Goal: Complete application form

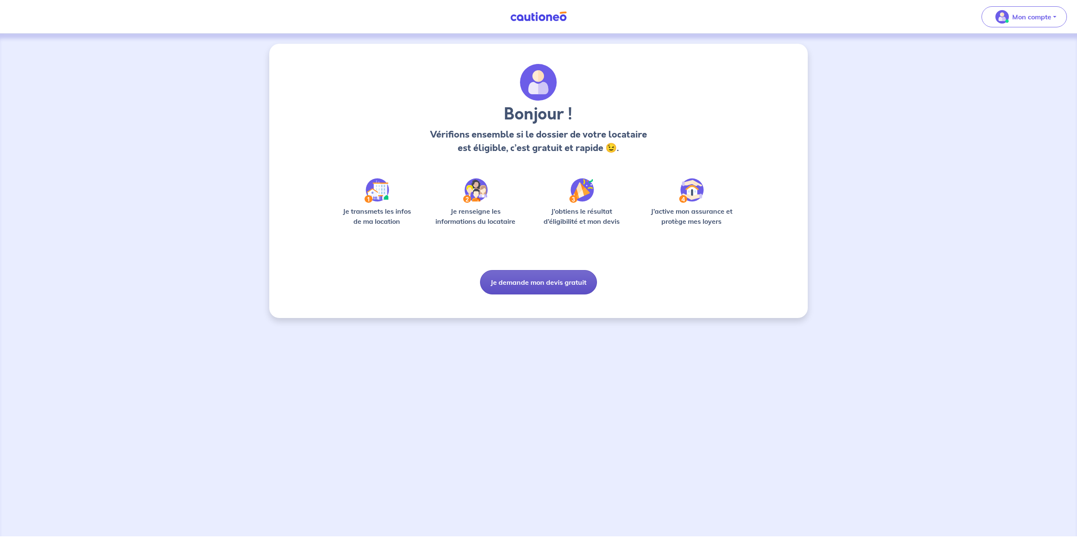
click at [534, 287] on button "Je demande mon devis gratuit" at bounding box center [538, 282] width 117 height 24
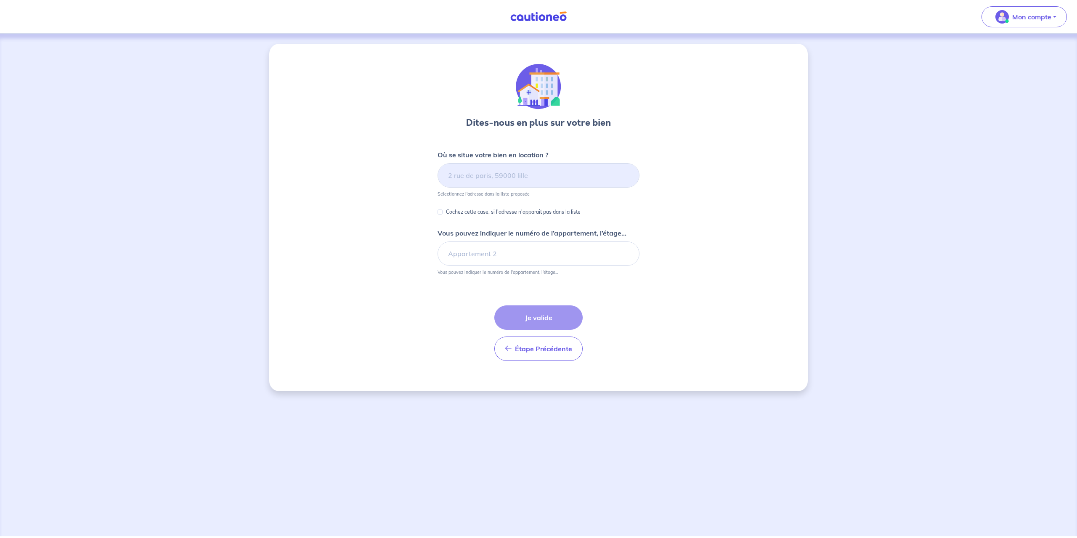
click at [455, 213] on p "Cochez cette case, si l'adresse n'apparaît pas dans la liste" at bounding box center [513, 212] width 135 height 10
click at [443, 213] on input "Cochez cette case, si l'adresse n'apparaît pas dans la liste" at bounding box center [440, 212] width 5 height 5
checkbox input "true"
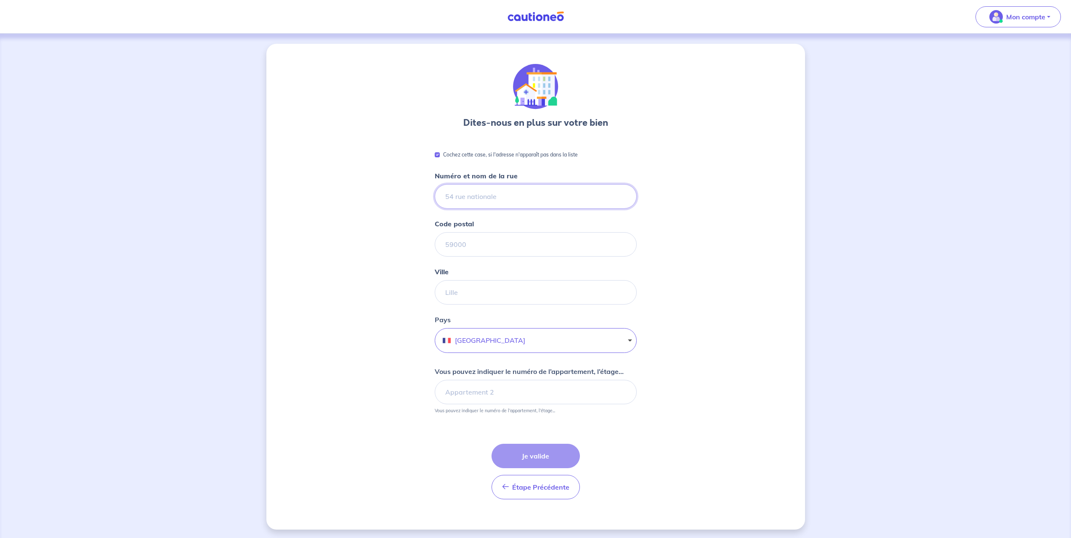
click at [493, 191] on input "Numéro et nom de la rue" at bounding box center [536, 196] width 202 height 24
type input "[STREET_ADDRESS]"
type input "75017"
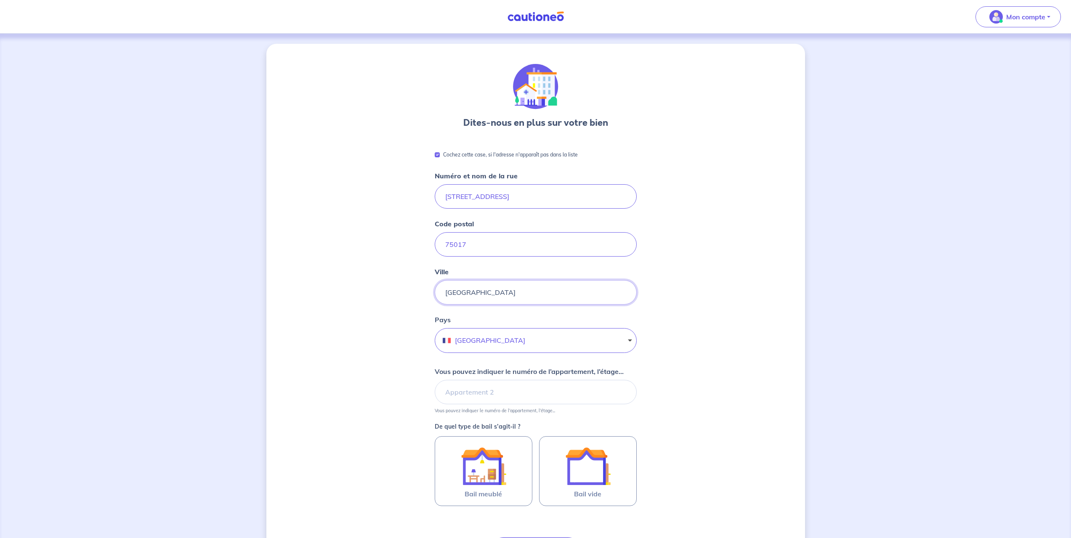
type input "[GEOGRAPHIC_DATA]"
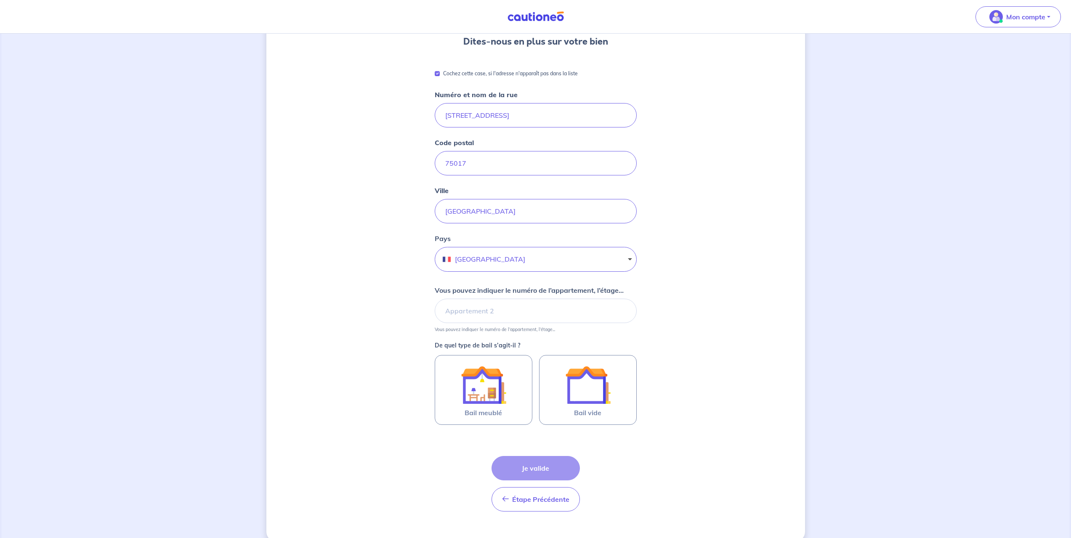
scroll to position [84, 0]
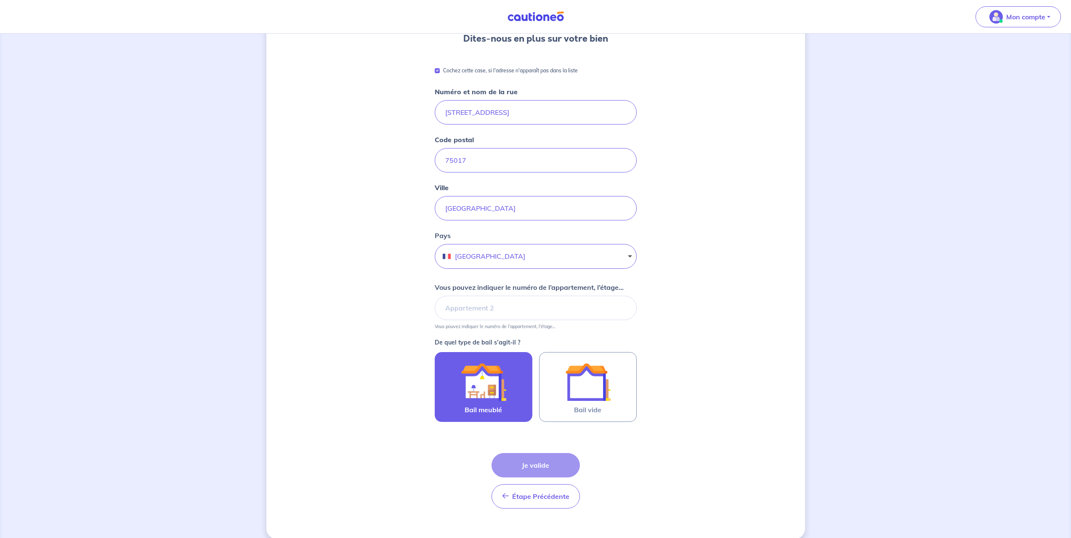
click at [476, 394] on img at bounding box center [483, 381] width 45 height 45
click at [0, 0] on input "Bail meublé" at bounding box center [0, 0] width 0 height 0
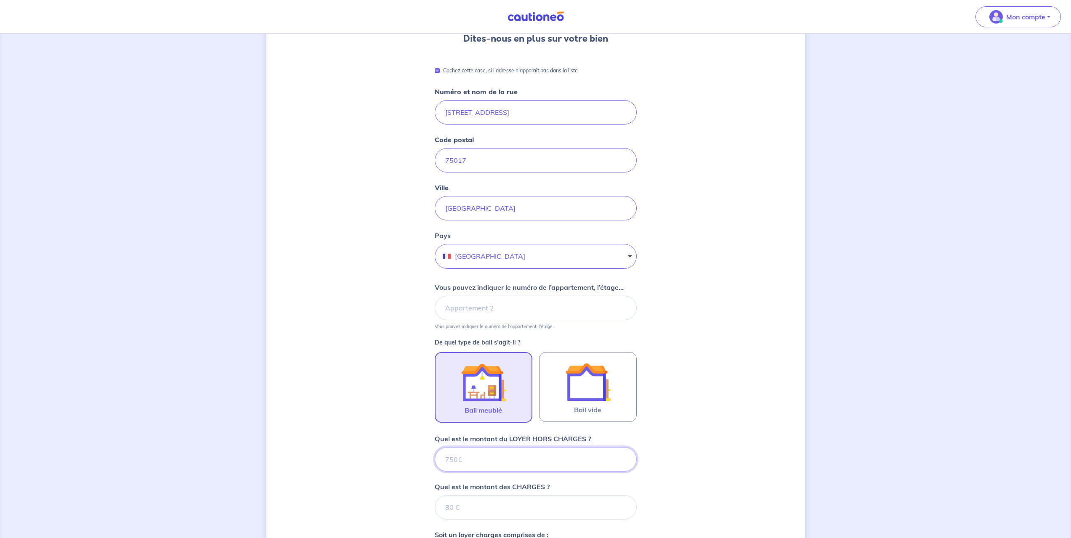
click at [521, 306] on input "Vous pouvez indiquer le numéro de l’appartement, l’étage..." at bounding box center [536, 308] width 202 height 24
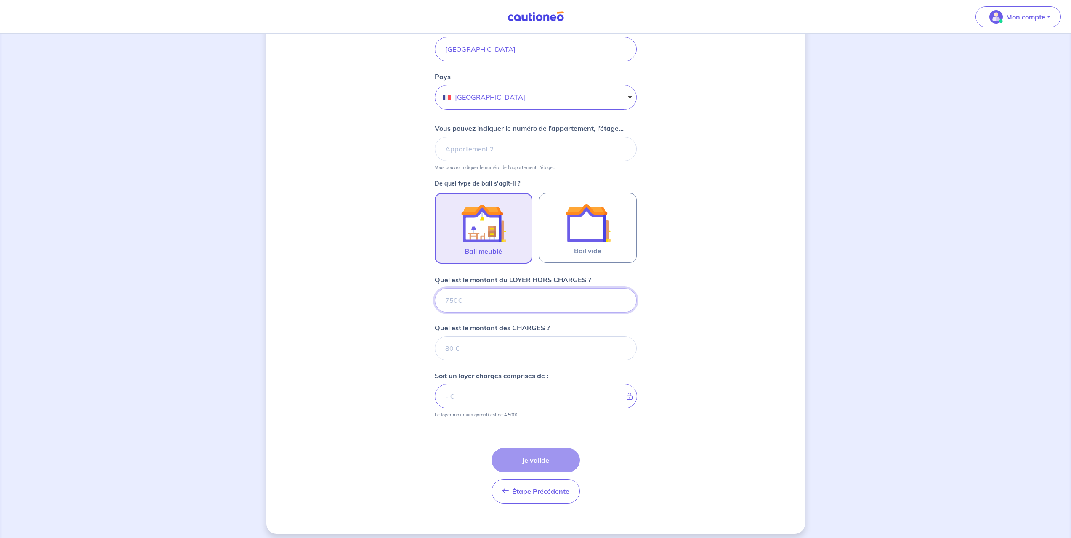
scroll to position [249, 0]
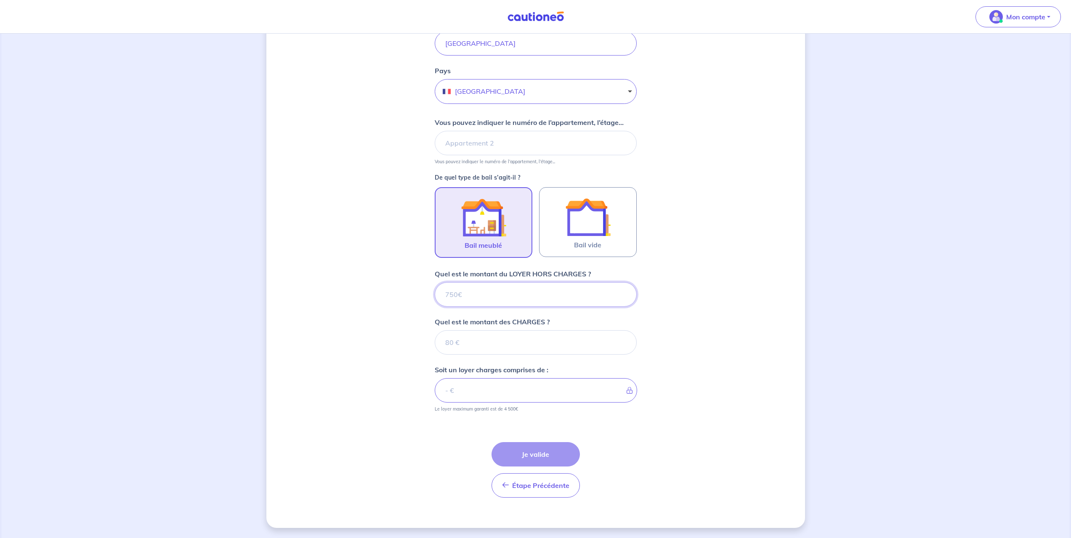
type input "8"
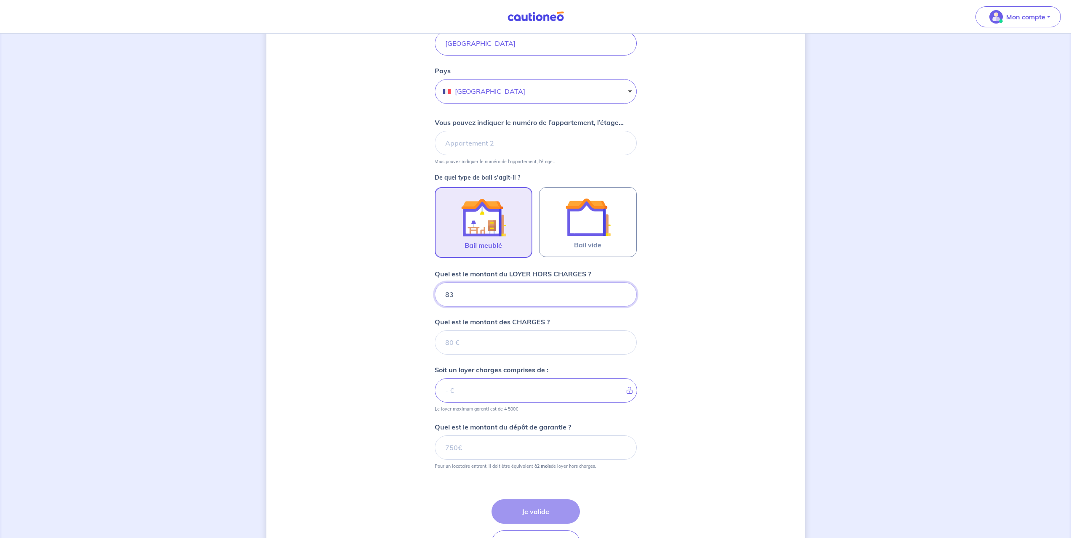
type input "830"
type input "8"
type input "845"
type input "843"
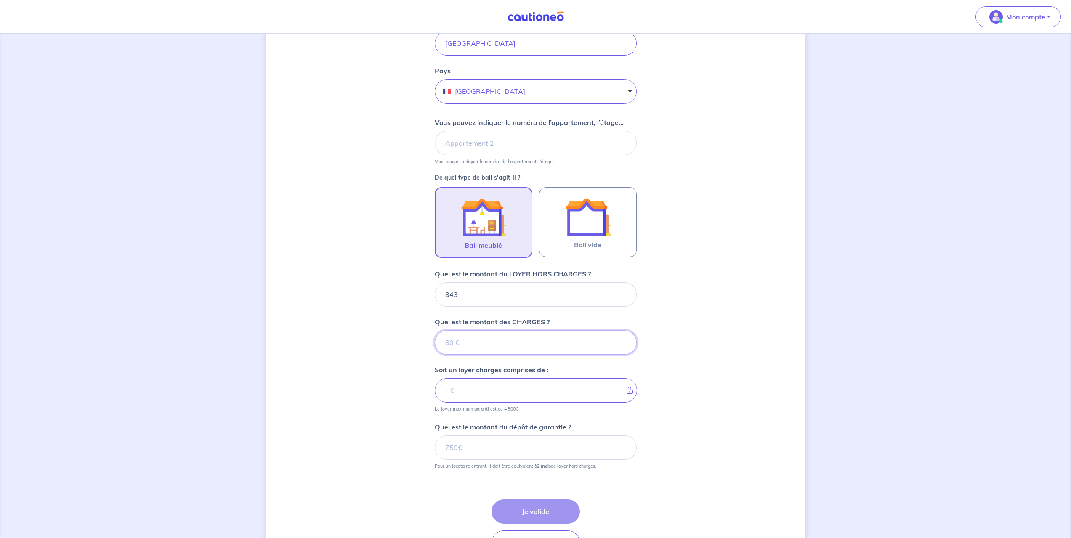
click at [503, 344] on input "Quel est le montant des CHARGES ?" at bounding box center [536, 342] width 202 height 24
type input "35"
type input "878"
type input "35"
click at [495, 448] on input "Quel est le montant du dépôt de garantie ?" at bounding box center [536, 448] width 202 height 24
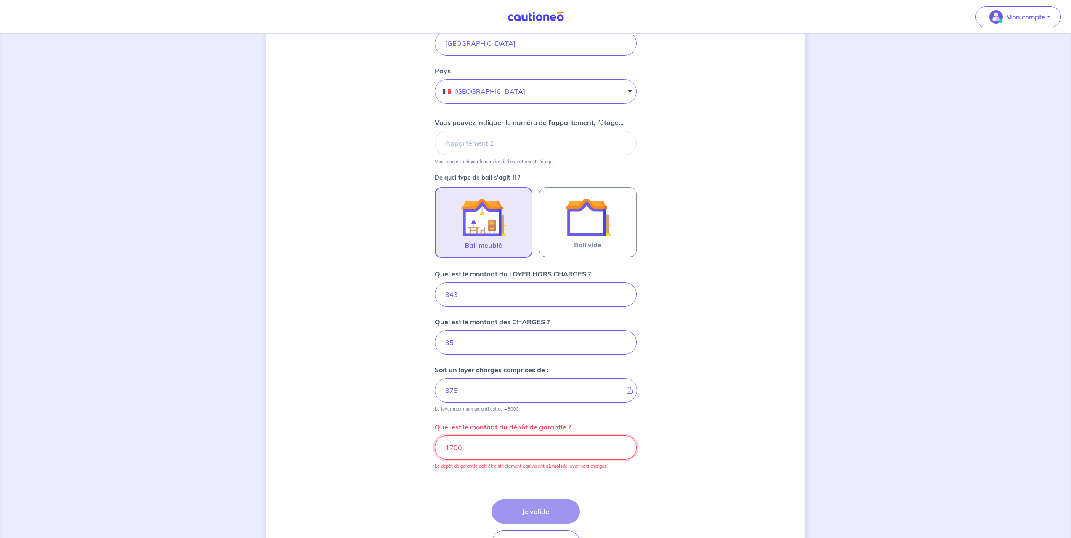
click at [622, 446] on input "1700" at bounding box center [536, 448] width 202 height 24
drag, startPoint x: 494, startPoint y: 452, endPoint x: 454, endPoint y: 450, distance: 40.0
click at [454, 450] on input "1700" at bounding box center [536, 448] width 202 height 24
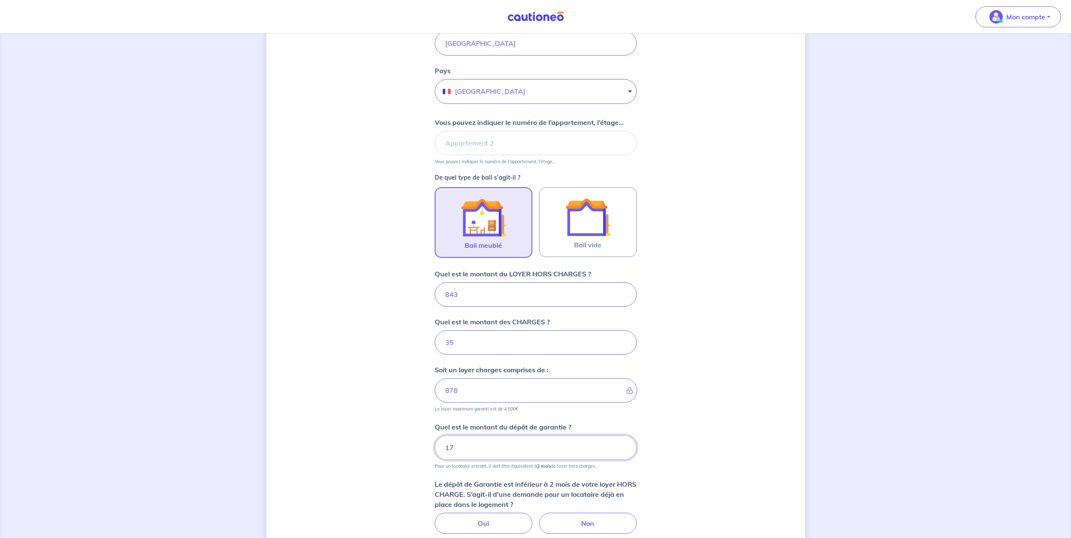
type input "1"
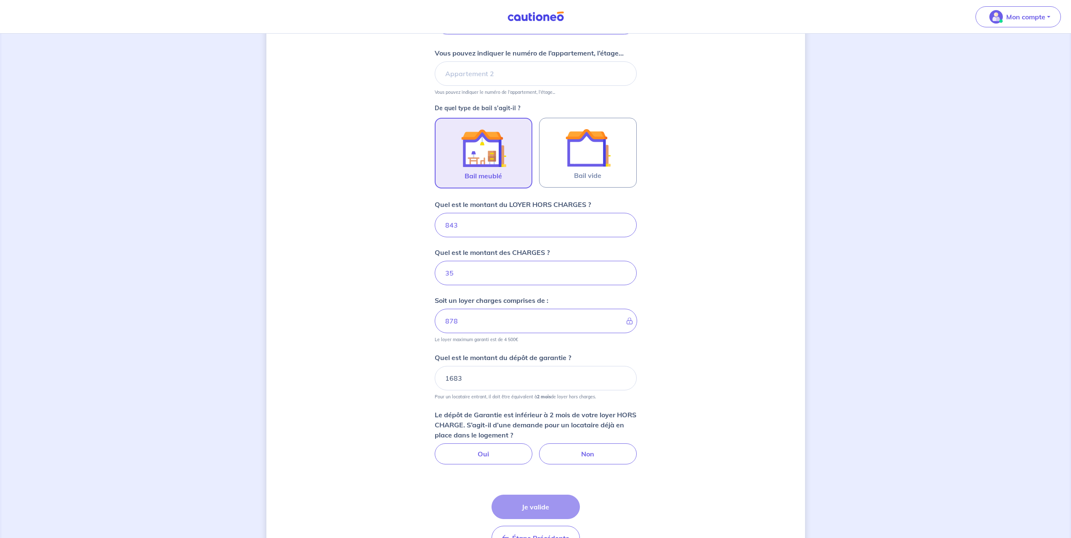
scroll to position [333, 0]
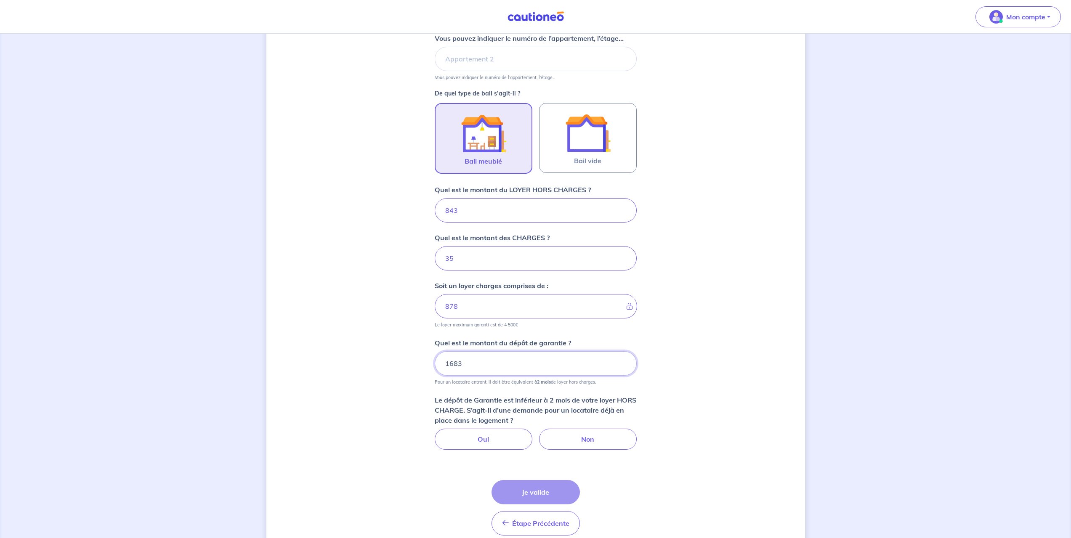
click at [474, 364] on input "1683" at bounding box center [536, 363] width 202 height 24
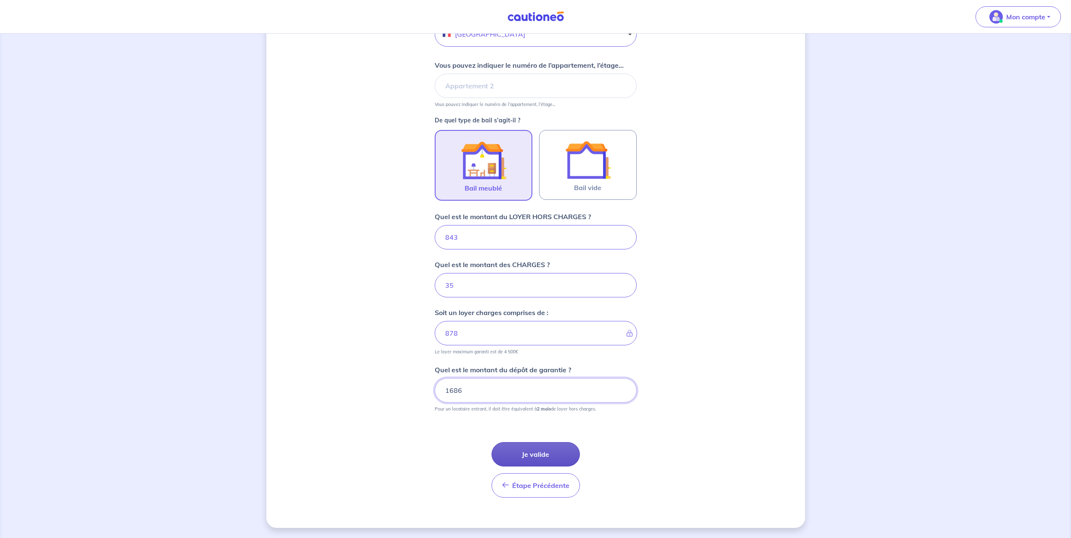
type input "1686"
click at [540, 455] on button "Je valide" at bounding box center [535, 454] width 88 height 24
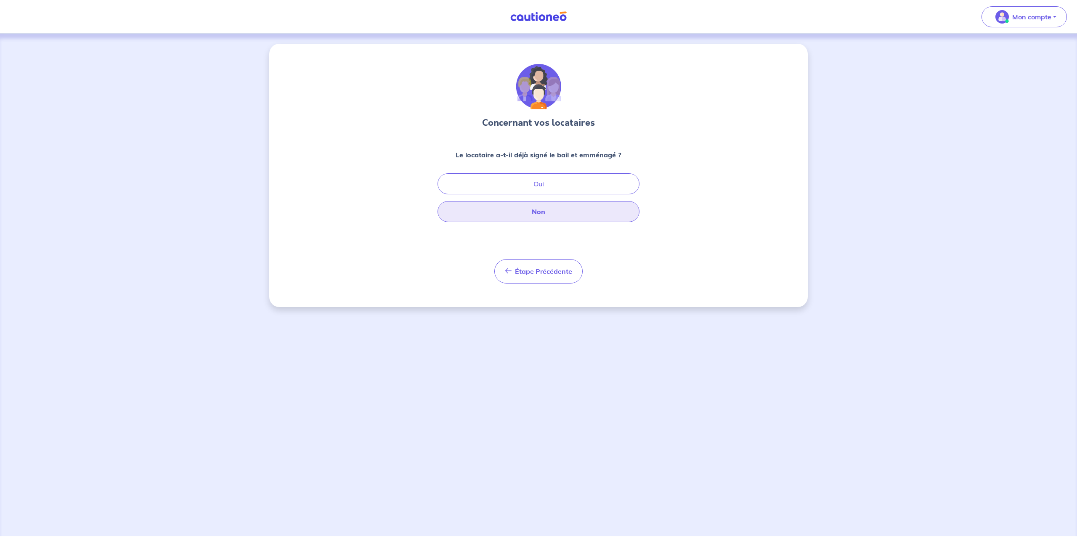
drag, startPoint x: 544, startPoint y: 211, endPoint x: 548, endPoint y: 211, distance: 4.6
click at [545, 211] on button "Non" at bounding box center [539, 211] width 202 height 21
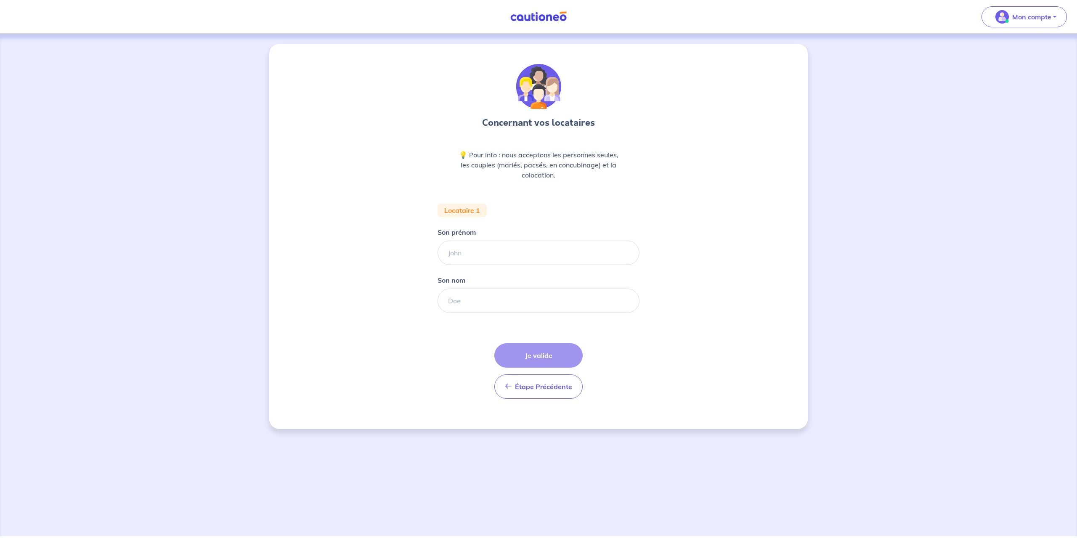
click at [486, 207] on div "Locataire 1" at bounding box center [462, 210] width 49 height 13
click at [470, 256] on input "Son prénom" at bounding box center [539, 253] width 202 height 24
type input "JIJO"
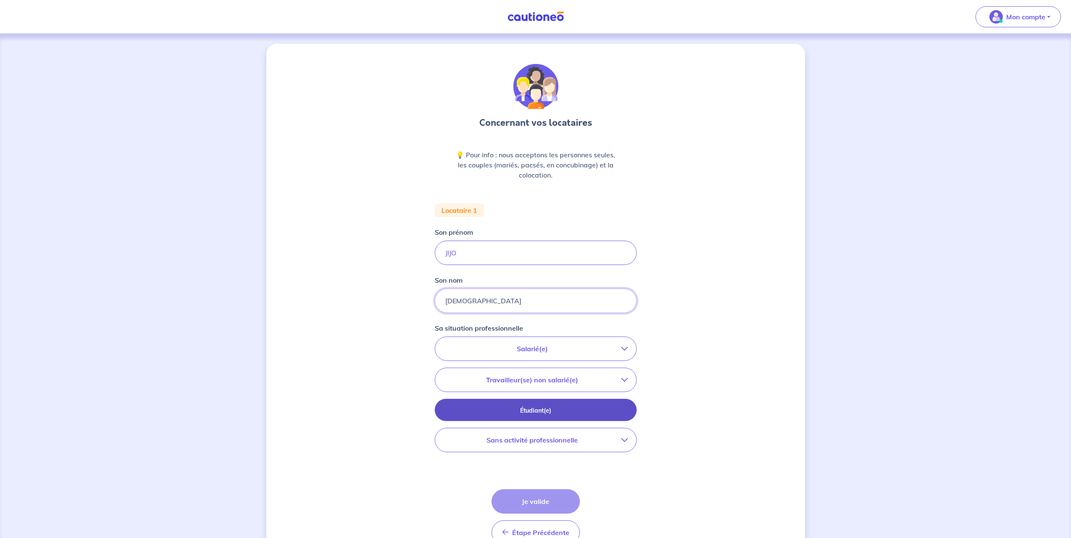
type input "[DEMOGRAPHIC_DATA]"
click at [581, 414] on p "Étudiant(e)" at bounding box center [535, 410] width 181 height 9
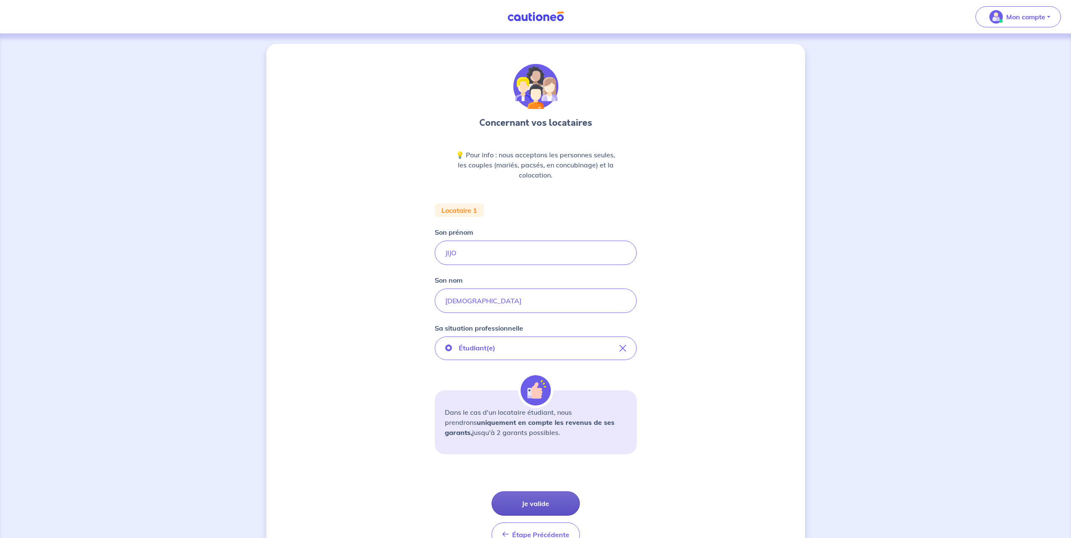
click at [542, 504] on button "Je valide" at bounding box center [535, 503] width 88 height 24
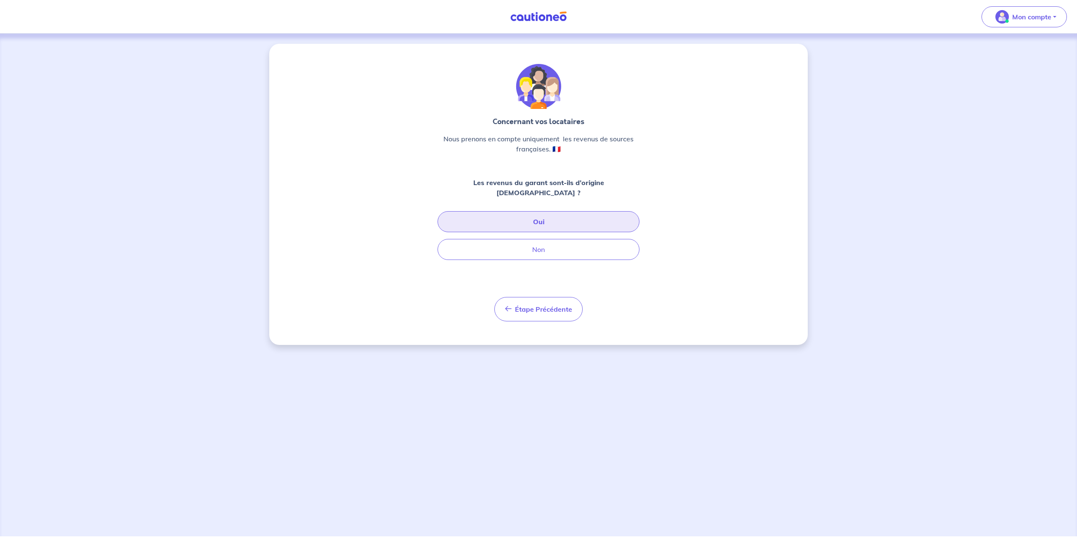
click at [564, 211] on button "Oui" at bounding box center [539, 221] width 202 height 21
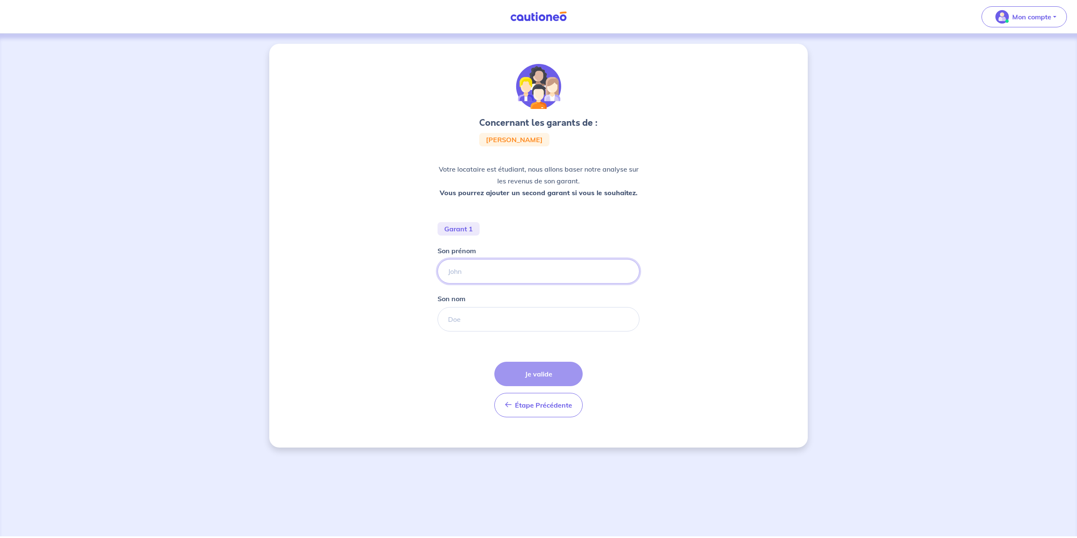
click at [534, 274] on input "Son prénom" at bounding box center [539, 271] width 202 height 24
type input "[PERSON_NAME]"
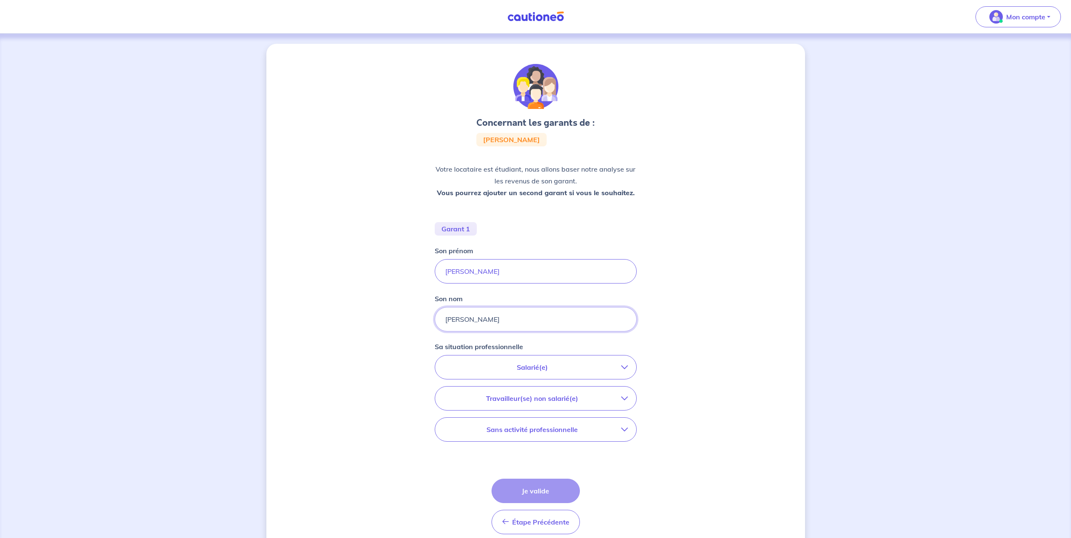
type input "[PERSON_NAME]"
click at [583, 370] on p "Salarié(e)" at bounding box center [533, 367] width 178 height 10
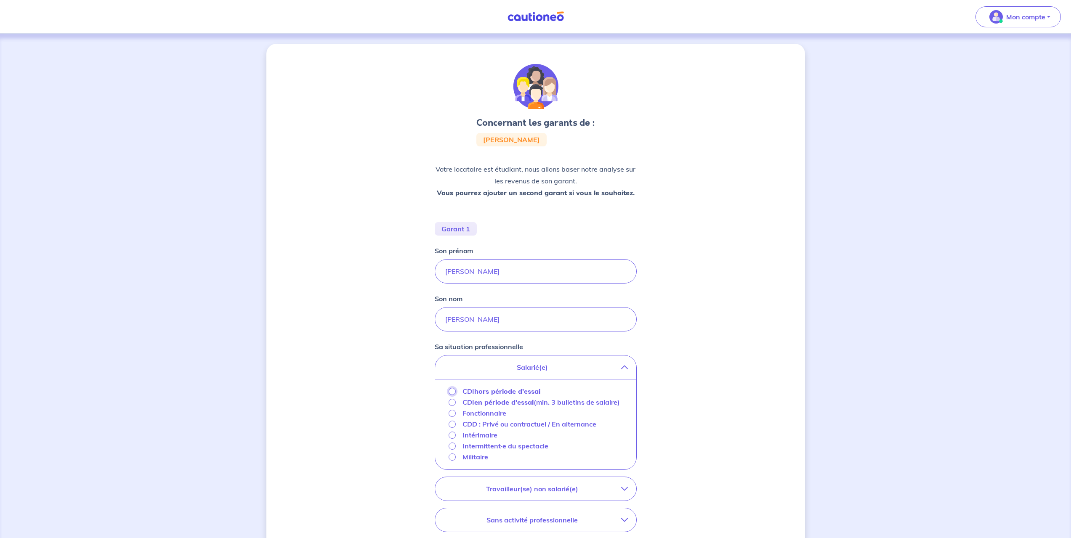
click at [449, 392] on input "CDI hors période d'essai" at bounding box center [452, 391] width 7 height 7
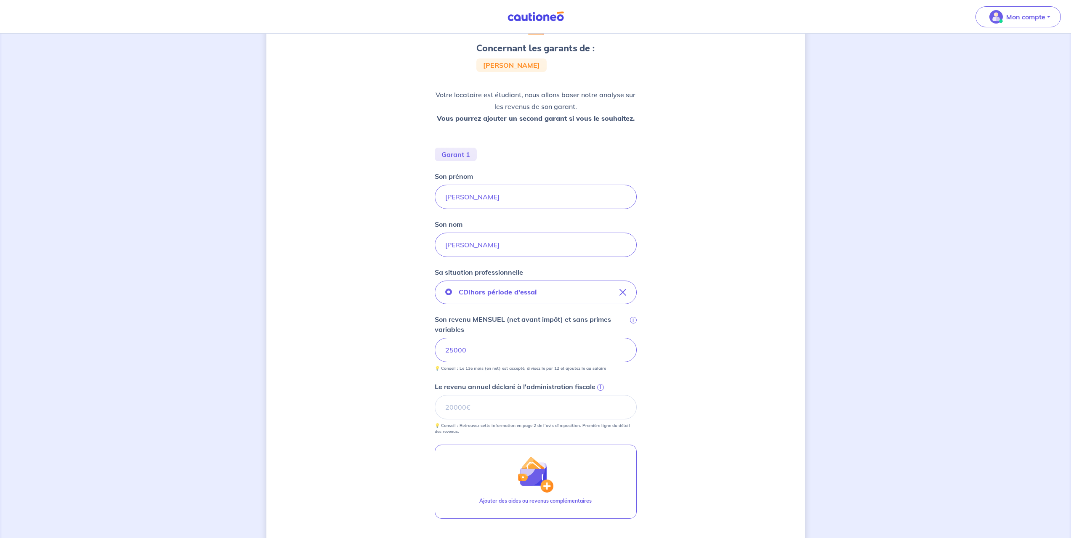
scroll to position [84, 0]
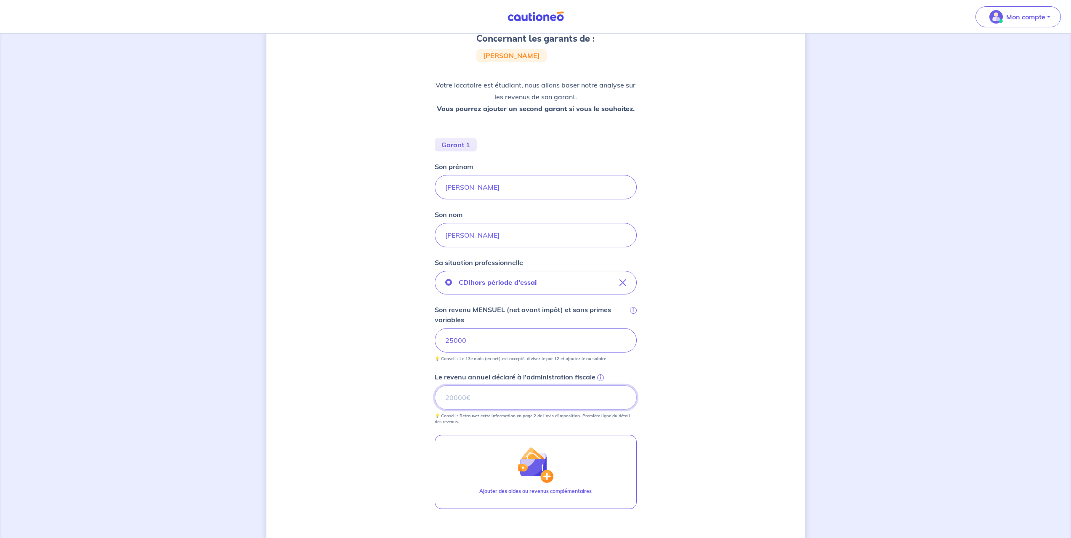
click at [539, 400] on input "Le revenu annuel déclaré à l'administration fiscale i" at bounding box center [536, 397] width 202 height 24
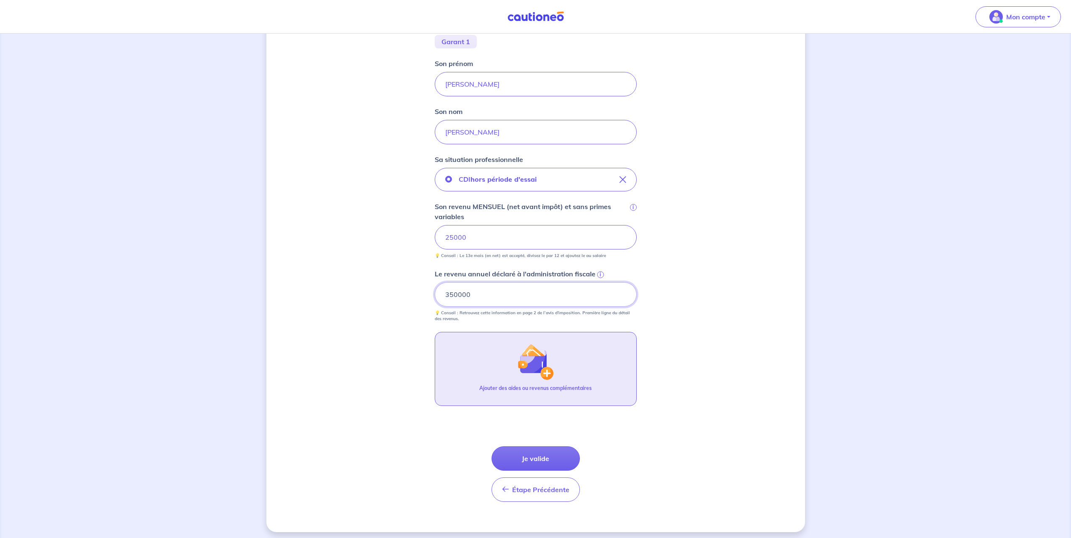
scroll to position [191, 0]
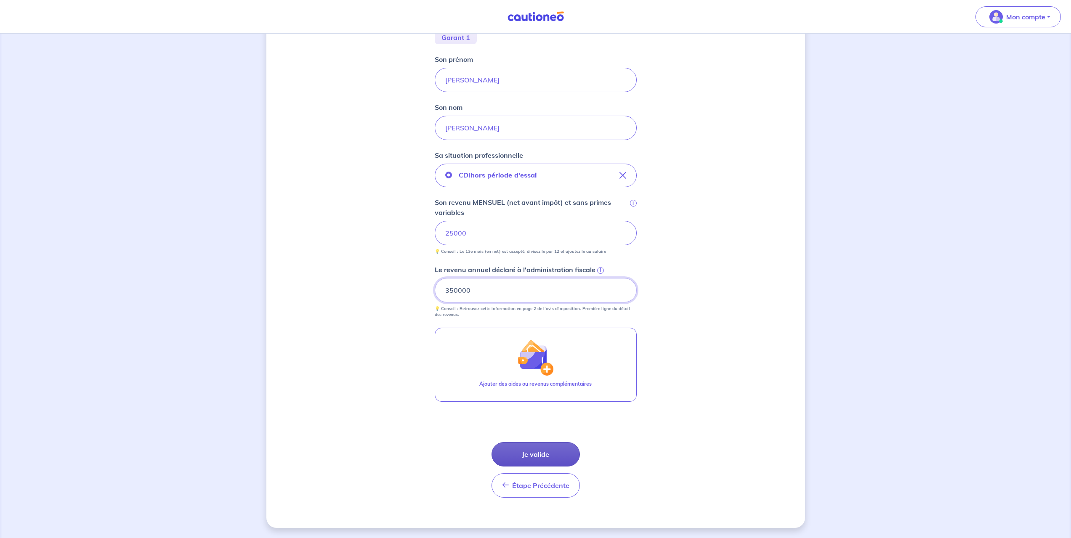
type input "350000"
click at [546, 452] on button "Je valide" at bounding box center [535, 454] width 88 height 24
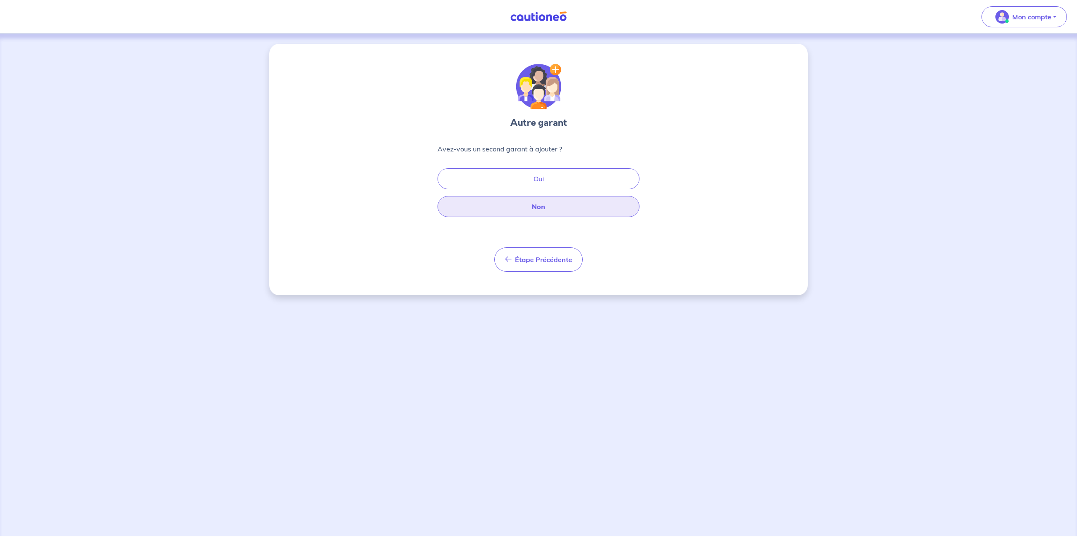
click at [540, 205] on button "Non" at bounding box center [539, 206] width 202 height 21
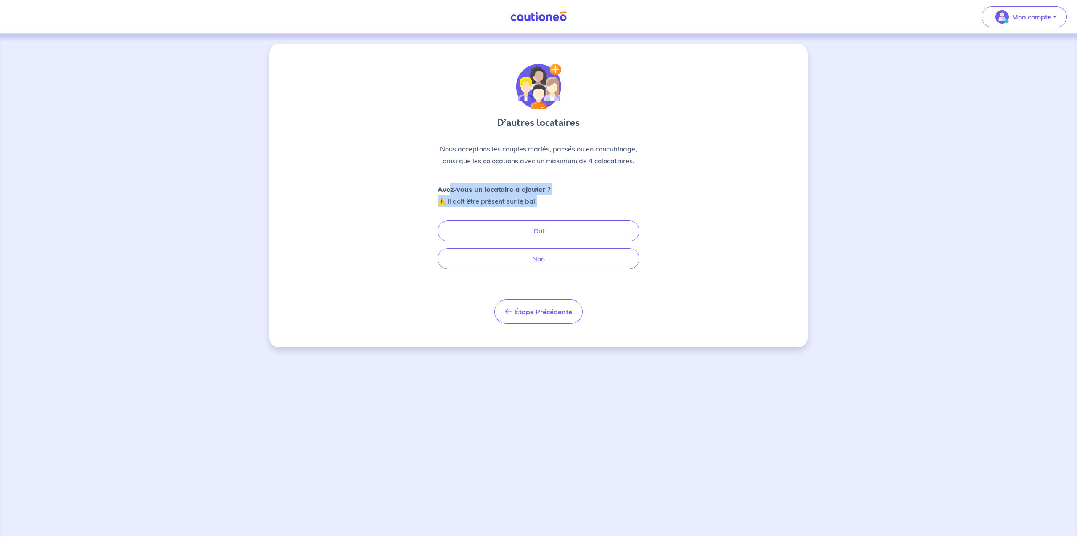
drag, startPoint x: 449, startPoint y: 189, endPoint x: 538, endPoint y: 199, distance: 89.8
click at [538, 199] on p "Avez-vous un locataire à ajouter ? ⚠️ Il doit être présent sur le bail" at bounding box center [494, 195] width 113 height 24
click at [555, 195] on div "Avez-vous un locataire à ajouter ? ⚠️ Il doit être présent sur le bail Oui Non" at bounding box center [539, 226] width 202 height 86
click at [531, 257] on button "Non" at bounding box center [539, 258] width 202 height 21
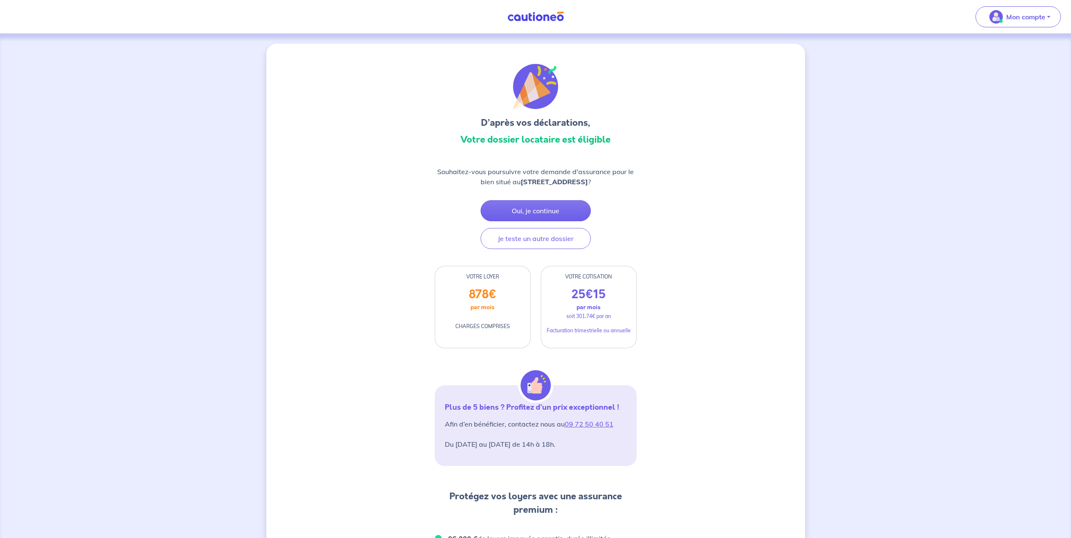
click at [710, 380] on div "D’après vos déclarations, Votre dossier locataire est éligible Souhaitez-vous p…" at bounding box center [535, 457] width 539 height 827
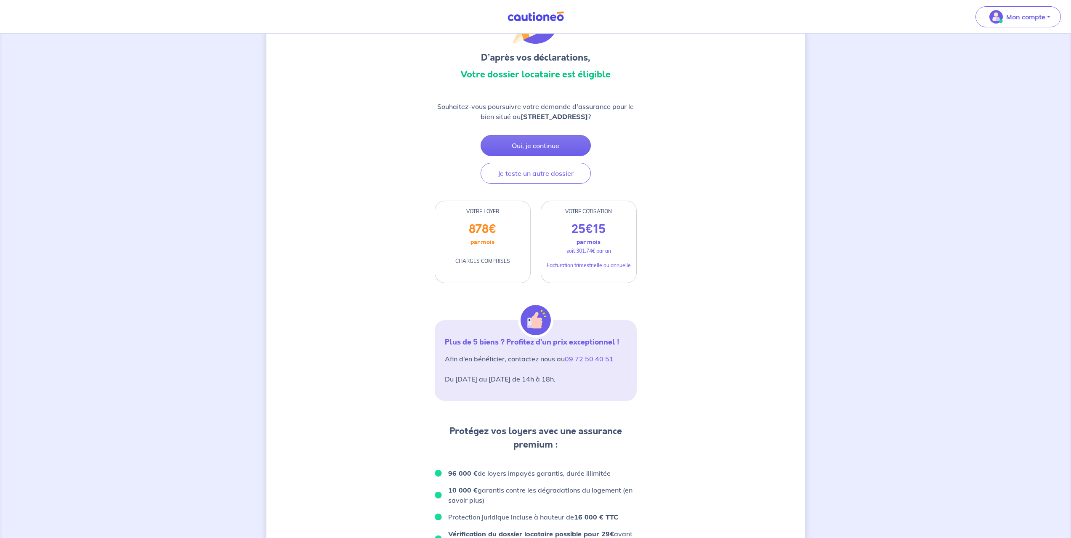
scroll to position [126, 0]
